Goal: Task Accomplishment & Management: Complete application form

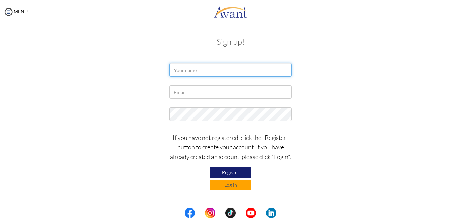
click at [232, 70] on input "text" at bounding box center [230, 70] width 122 height 14
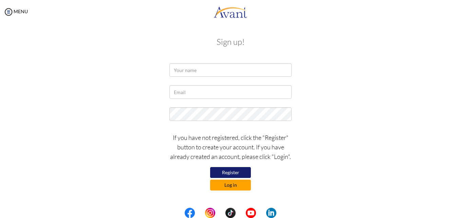
click at [222, 186] on button "Log in" at bounding box center [230, 184] width 41 height 11
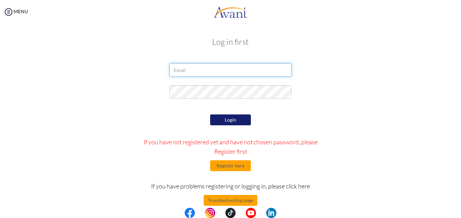
click at [207, 71] on input "email" at bounding box center [230, 70] width 122 height 14
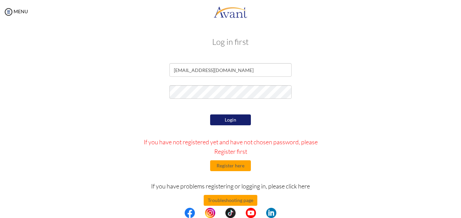
click at [221, 117] on button "Login" at bounding box center [230, 119] width 41 height 11
click at [234, 115] on button "Login" at bounding box center [230, 119] width 41 height 11
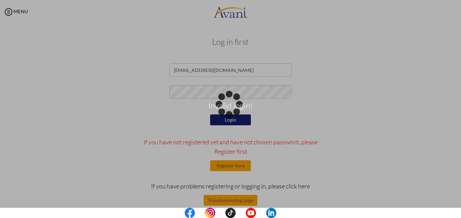
click at [234, 90] on body "Invalid login! Maintenance break. Please come back in 2 hours. MENU My Status W…" at bounding box center [230, 109] width 461 height 218
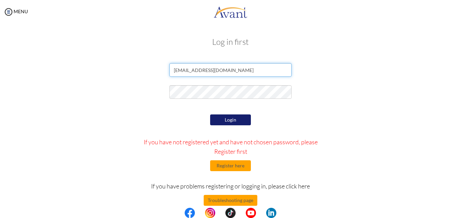
click at [189, 70] on input "julia101malcolm@gmail.com" at bounding box center [230, 70] width 122 height 14
click at [197, 70] on input "juliamalcolm@gmail.com" at bounding box center [230, 70] width 122 height 14
type input "juliamalcolm18@gmail.com"
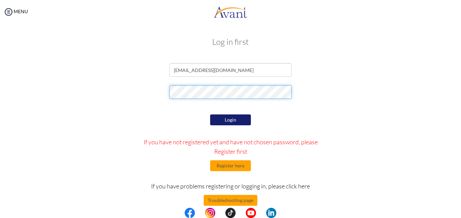
click at [232, 119] on form "juliamalcolm18@gmail.com Login If you have not registered yet and have not chos…" at bounding box center [230, 151] width 387 height 177
click at [232, 119] on button "Login" at bounding box center [230, 119] width 41 height 11
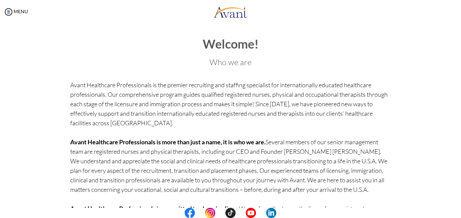
scroll to position [56, 0]
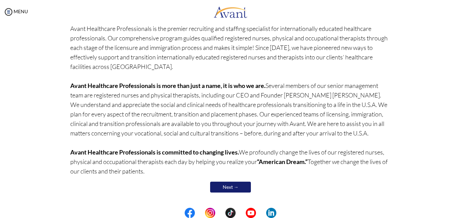
click at [236, 189] on link "Next →" at bounding box center [230, 186] width 41 height 11
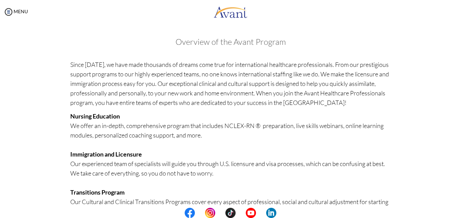
scroll to position [163, 0]
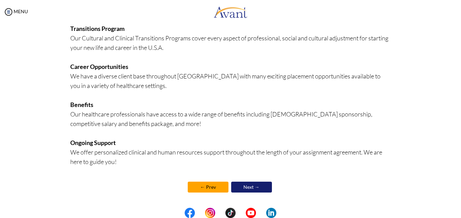
click at [240, 185] on link "Next →" at bounding box center [251, 186] width 41 height 11
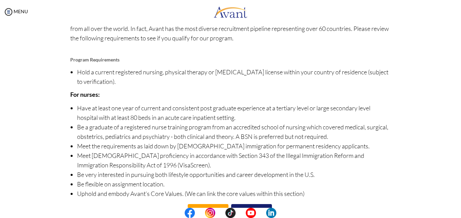
scroll to position [77, 0]
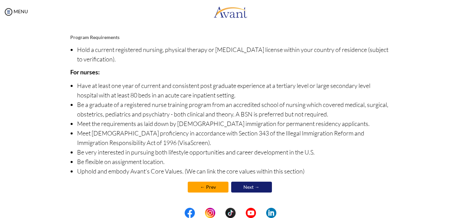
click at [264, 191] on link "Next →" at bounding box center [251, 186] width 41 height 11
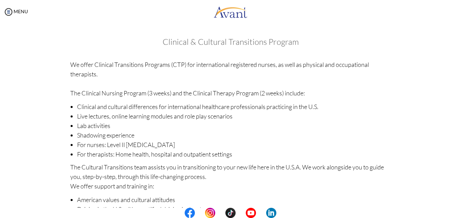
scroll to position [104, 0]
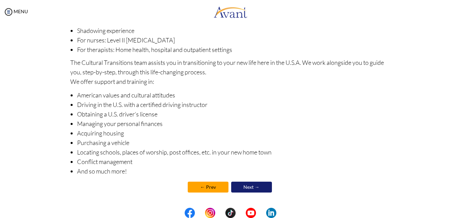
click at [263, 188] on link "Next →" at bounding box center [251, 186] width 41 height 11
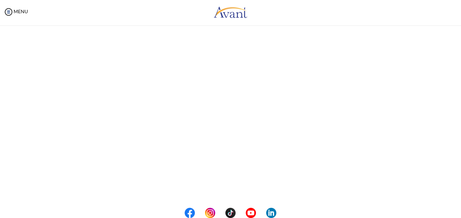
scroll to position [0, 0]
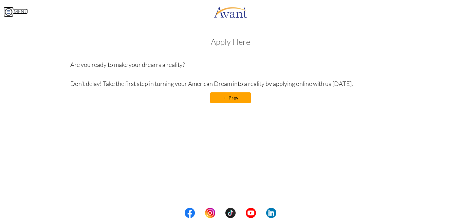
click at [7, 11] on img at bounding box center [8, 12] width 10 height 10
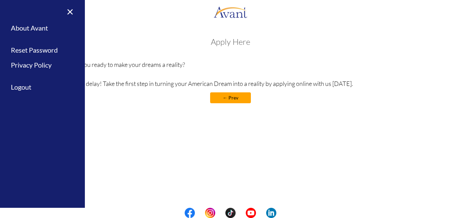
click at [216, 42] on h3 "Apply Here" at bounding box center [230, 41] width 321 height 9
click at [69, 13] on link "×" at bounding box center [66, 11] width 21 height 23
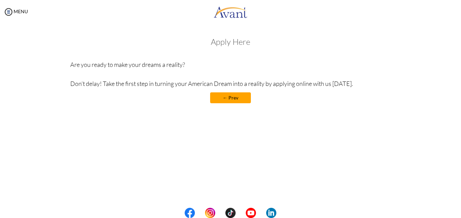
click at [225, 99] on link "← Prev" at bounding box center [230, 97] width 41 height 11
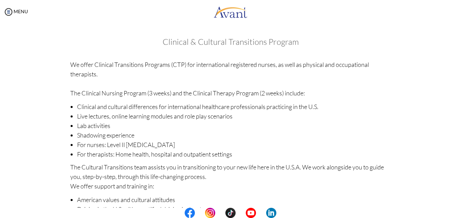
scroll to position [104, 0]
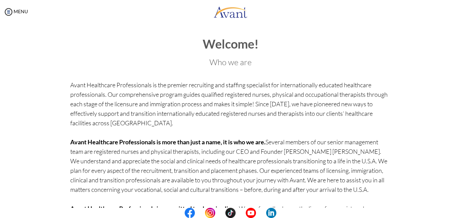
click at [456, 208] on center at bounding box center [230, 213] width 461 height 10
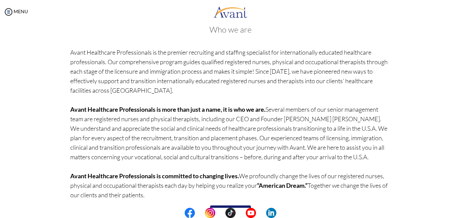
scroll to position [56, 0]
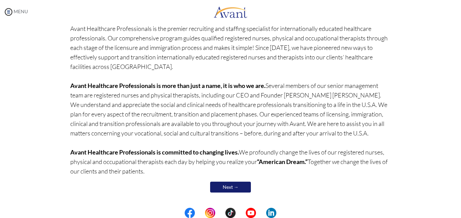
drag, startPoint x: 3, startPoint y: 17, endPoint x: 8, endPoint y: 8, distance: 10.5
click at [8, 8] on div "MENU" at bounding box center [14, 109] width 28 height 218
click at [8, 8] on img at bounding box center [8, 12] width 10 height 10
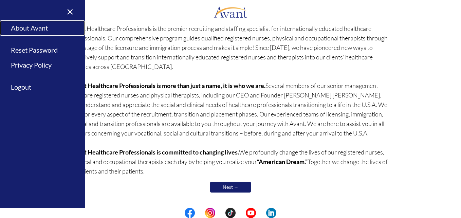
click at [34, 28] on link "About Avant" at bounding box center [42, 27] width 85 height 15
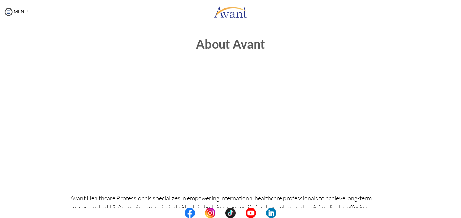
scroll to position [190, 0]
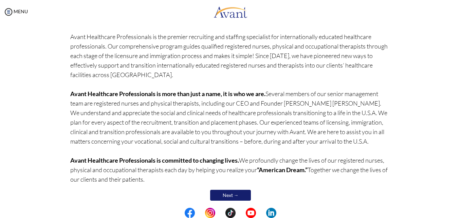
scroll to position [56, 0]
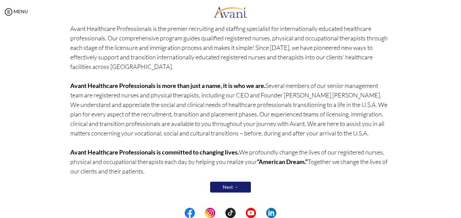
click at [239, 187] on link "Next →" at bounding box center [230, 186] width 41 height 11
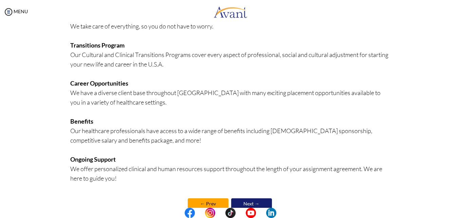
scroll to position [163, 0]
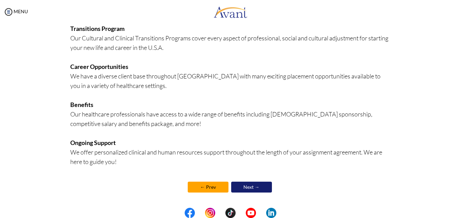
click at [258, 185] on link "Next →" at bounding box center [251, 186] width 41 height 11
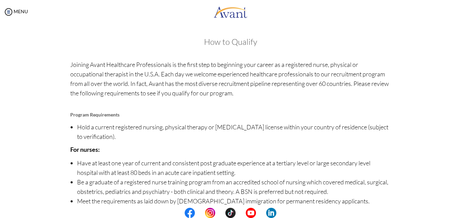
scroll to position [77, 0]
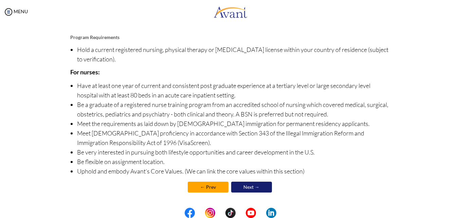
click at [243, 182] on link "Next →" at bounding box center [251, 186] width 41 height 11
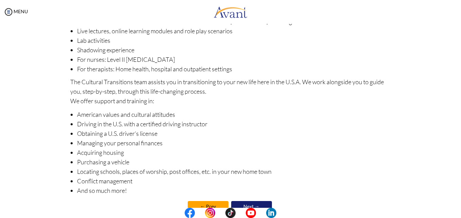
scroll to position [104, 0]
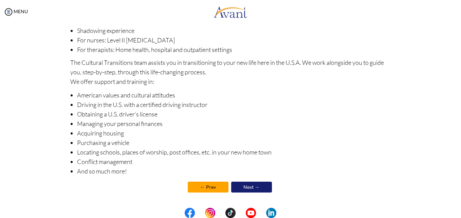
click at [266, 184] on link "Next →" at bounding box center [251, 186] width 41 height 11
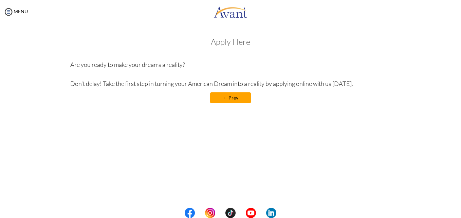
click at [225, 47] on div "Apply Here Are you ready to make your dreams a reality? Don’t delay! Take the f…" at bounding box center [230, 73] width 321 height 73
click at [8, 11] on img at bounding box center [8, 12] width 10 height 10
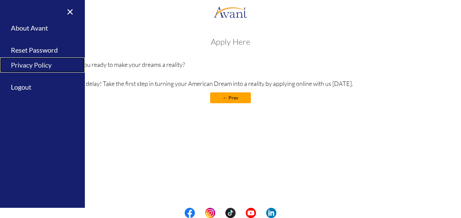
click at [33, 65] on link "Privacy Policy" at bounding box center [42, 64] width 85 height 15
